Goal: Contribute content: Contribute content

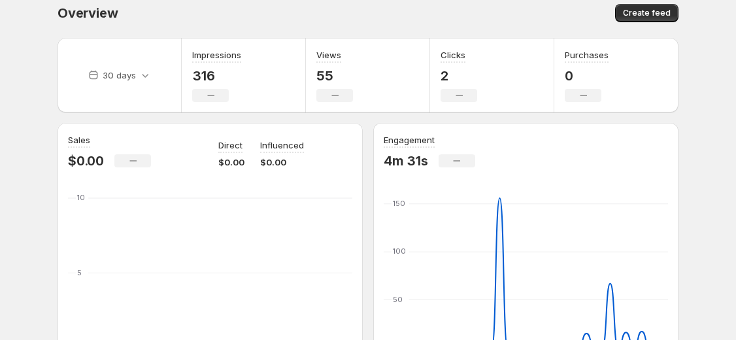
scroll to position [13, 0]
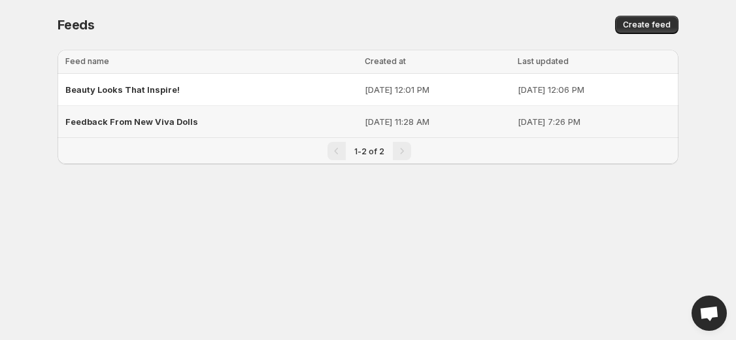
click at [131, 122] on span "Feedback From New Viva Dolls" at bounding box center [131, 121] width 133 height 10
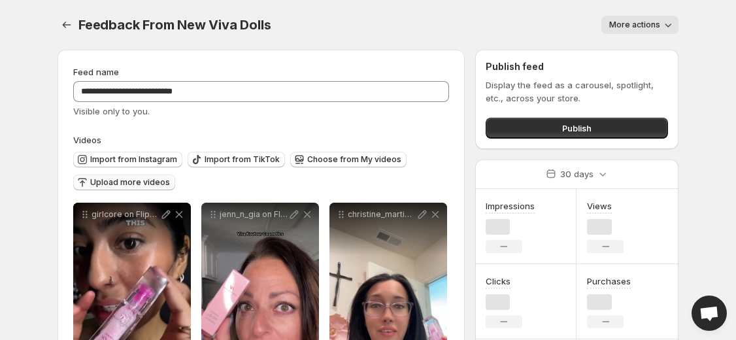
click at [143, 185] on span "Upload more videos" at bounding box center [130, 182] width 80 height 10
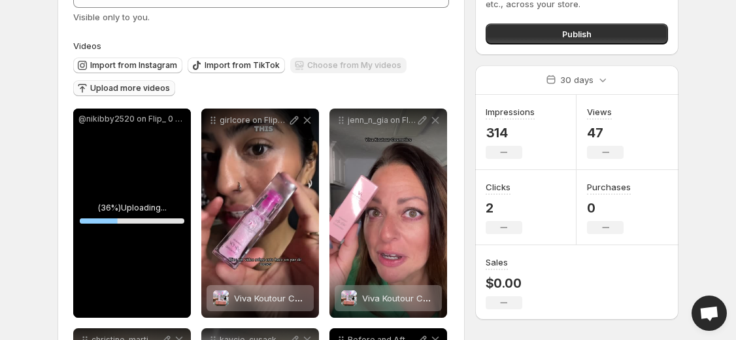
scroll to position [102, 0]
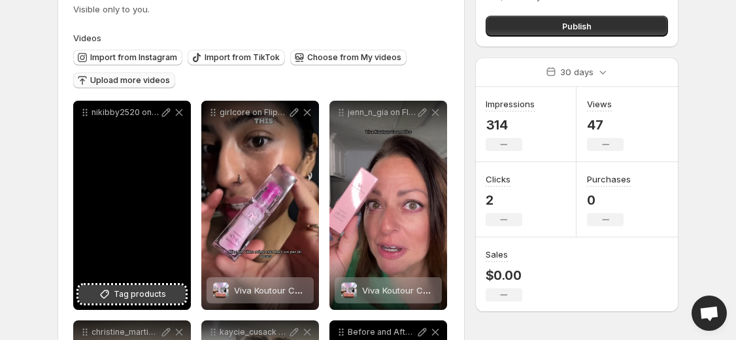
click at [138, 298] on span "Tag products" at bounding box center [140, 294] width 52 height 13
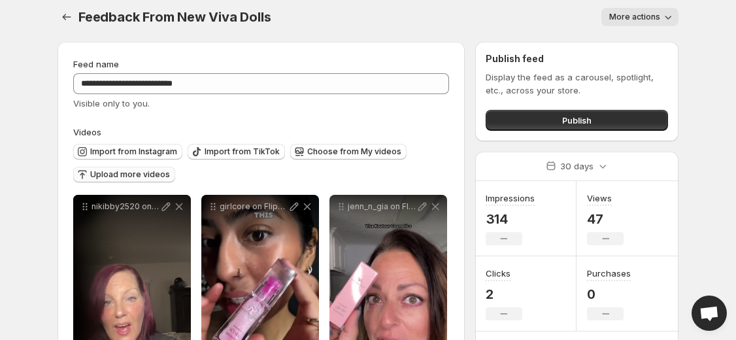
scroll to position [0, 0]
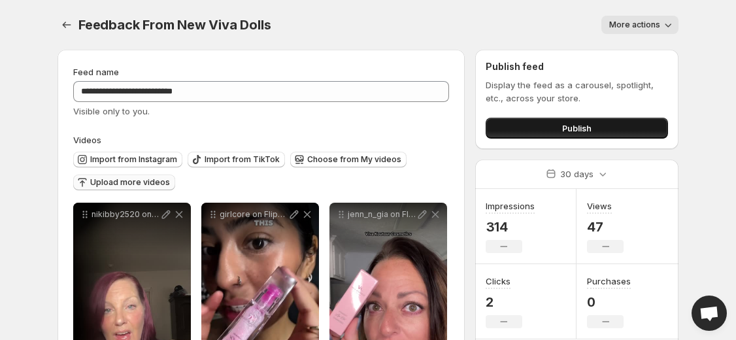
click at [564, 131] on span "Publish" at bounding box center [576, 128] width 29 height 13
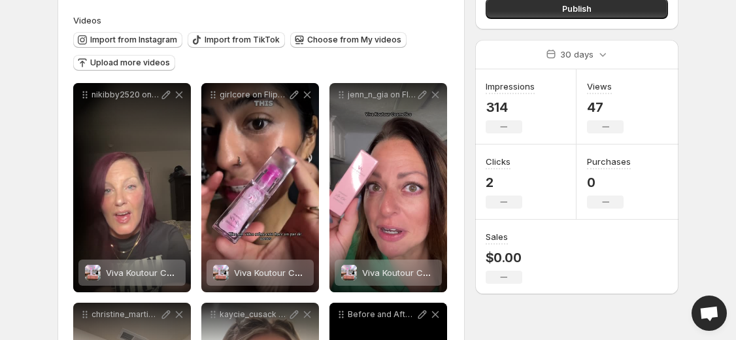
scroll to position [120, 0]
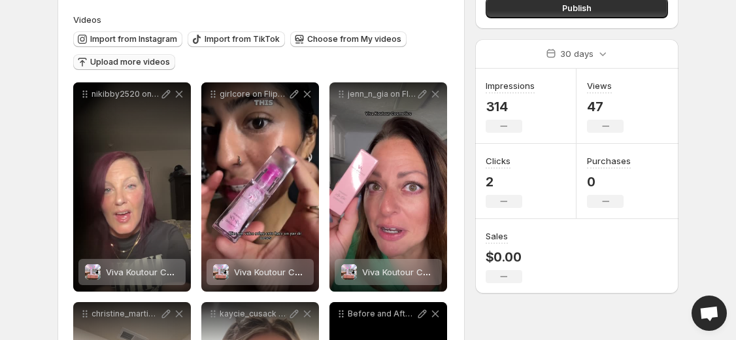
click at [129, 63] on span "Upload more videos" at bounding box center [130, 62] width 80 height 10
click at [120, 65] on span "Upload more videos" at bounding box center [130, 62] width 80 height 10
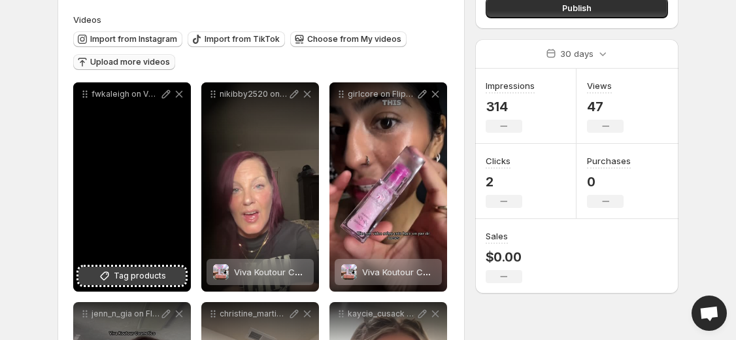
click at [129, 277] on span "Tag products" at bounding box center [140, 275] width 52 height 13
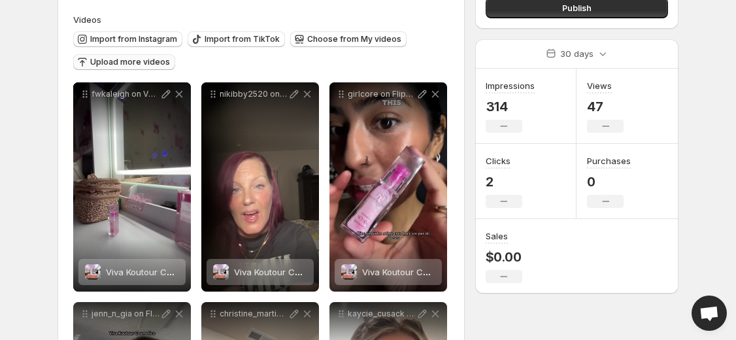
scroll to position [0, 0]
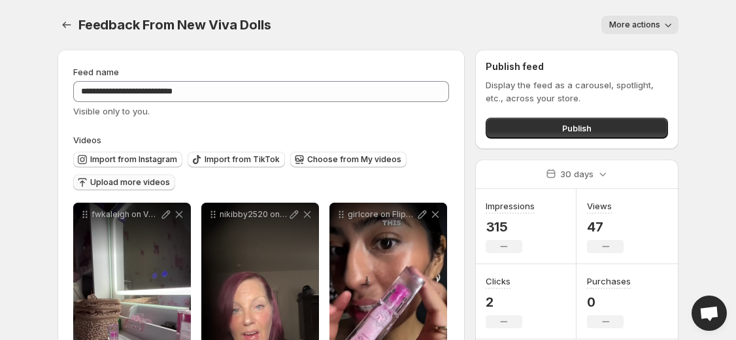
click at [120, 183] on span "Upload more videos" at bounding box center [130, 182] width 80 height 10
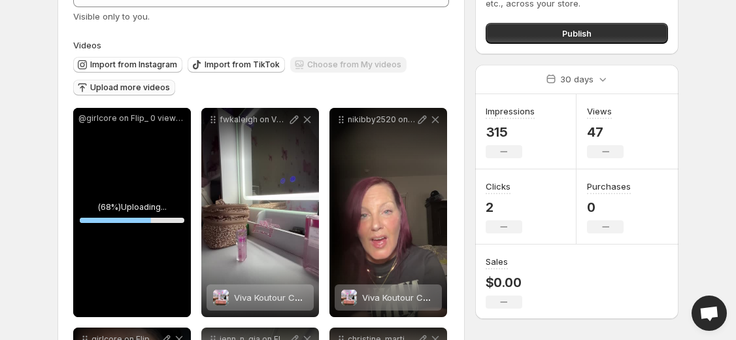
scroll to position [102, 0]
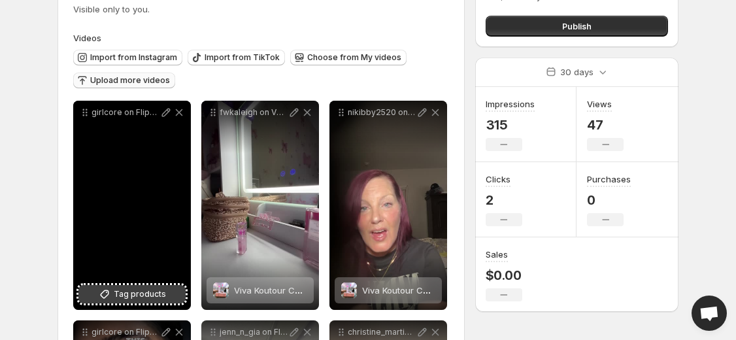
click at [120, 301] on button "Tag products" at bounding box center [131, 294] width 107 height 18
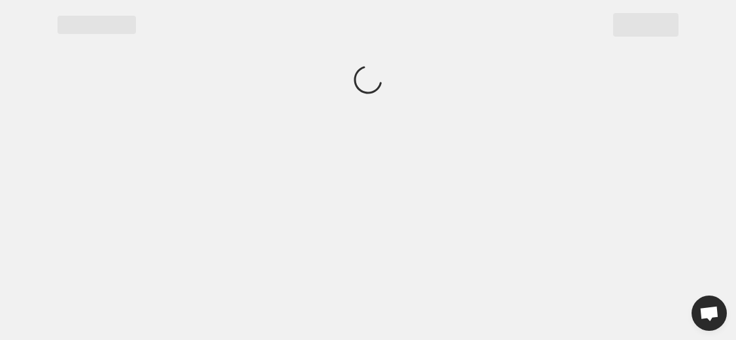
scroll to position [0, 0]
